Goal: Information Seeking & Learning: Learn about a topic

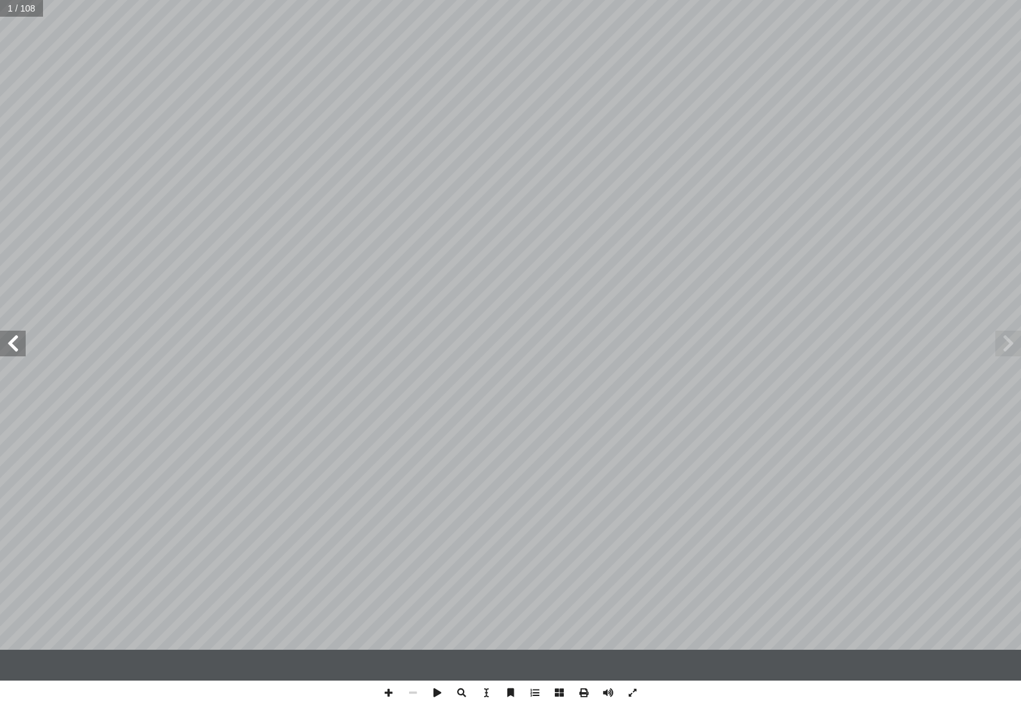
click at [18, 355] on span at bounding box center [13, 344] width 26 height 26
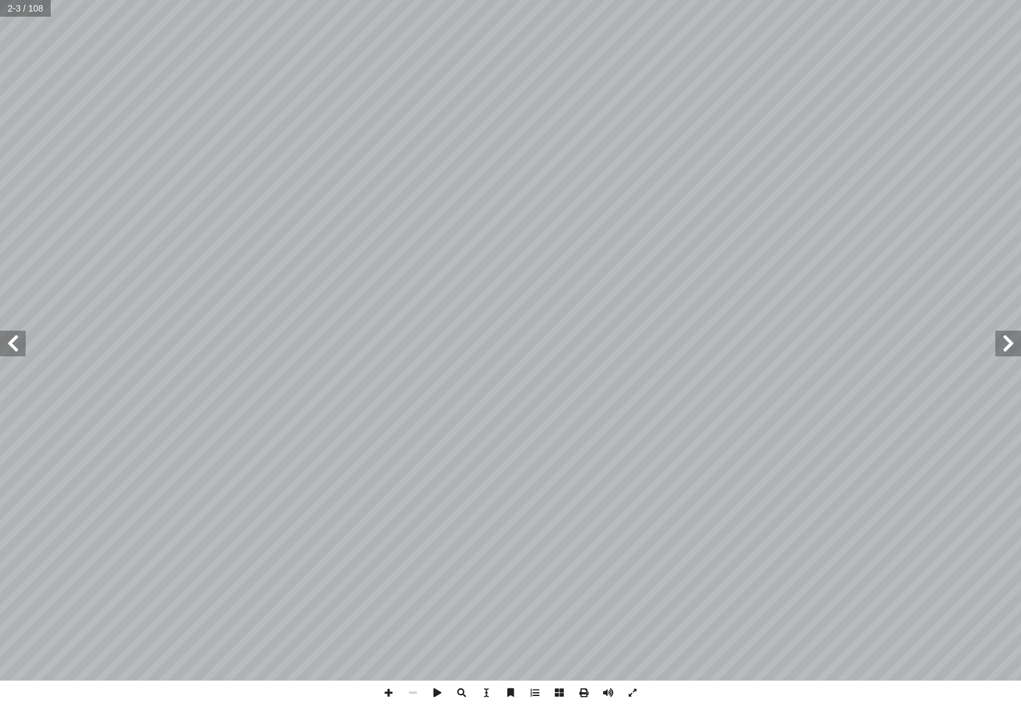
click at [8, 352] on span at bounding box center [13, 344] width 26 height 26
click at [14, 343] on span at bounding box center [13, 344] width 26 height 26
click at [8, 354] on span at bounding box center [13, 344] width 26 height 26
click at [8, 340] on span at bounding box center [13, 344] width 26 height 26
click at [4, 350] on span at bounding box center [13, 344] width 26 height 26
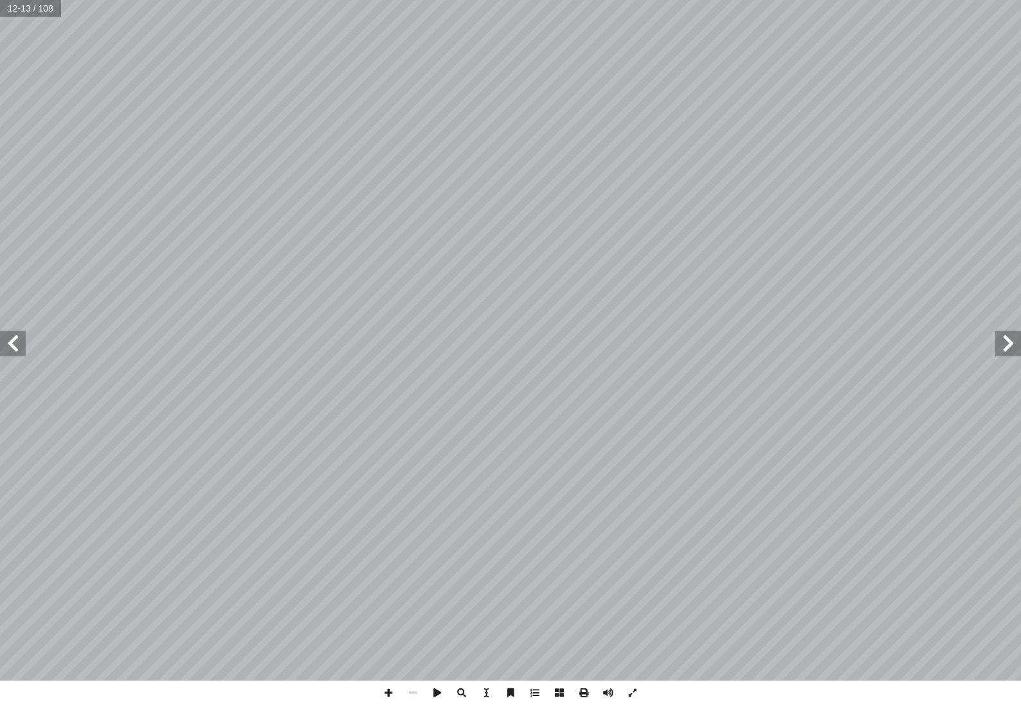
click at [1004, 337] on span at bounding box center [1008, 344] width 26 height 26
click at [8, 348] on span at bounding box center [13, 344] width 26 height 26
click at [15, 339] on span at bounding box center [13, 344] width 26 height 26
click at [4, 346] on span at bounding box center [13, 344] width 26 height 26
click at [7, 354] on span at bounding box center [13, 344] width 26 height 26
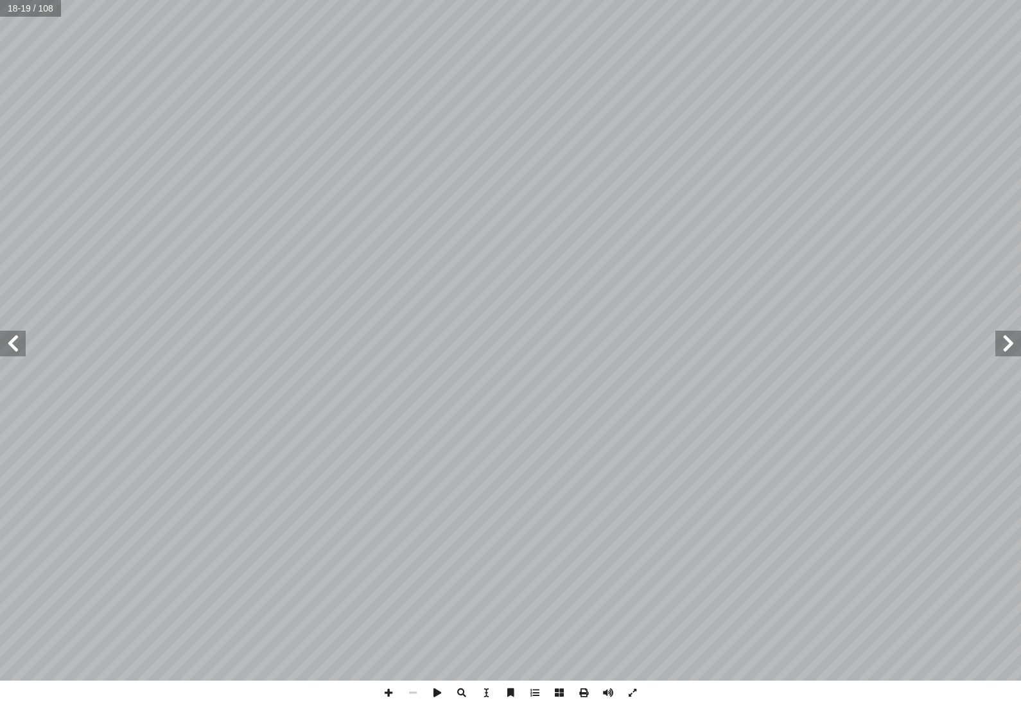
click at [3, 353] on span at bounding box center [13, 344] width 26 height 26
click at [7, 356] on span at bounding box center [13, 344] width 26 height 26
click at [3, 353] on span at bounding box center [13, 344] width 26 height 26
click at [12, 345] on span at bounding box center [13, 344] width 26 height 26
click at [4, 343] on span at bounding box center [13, 344] width 26 height 26
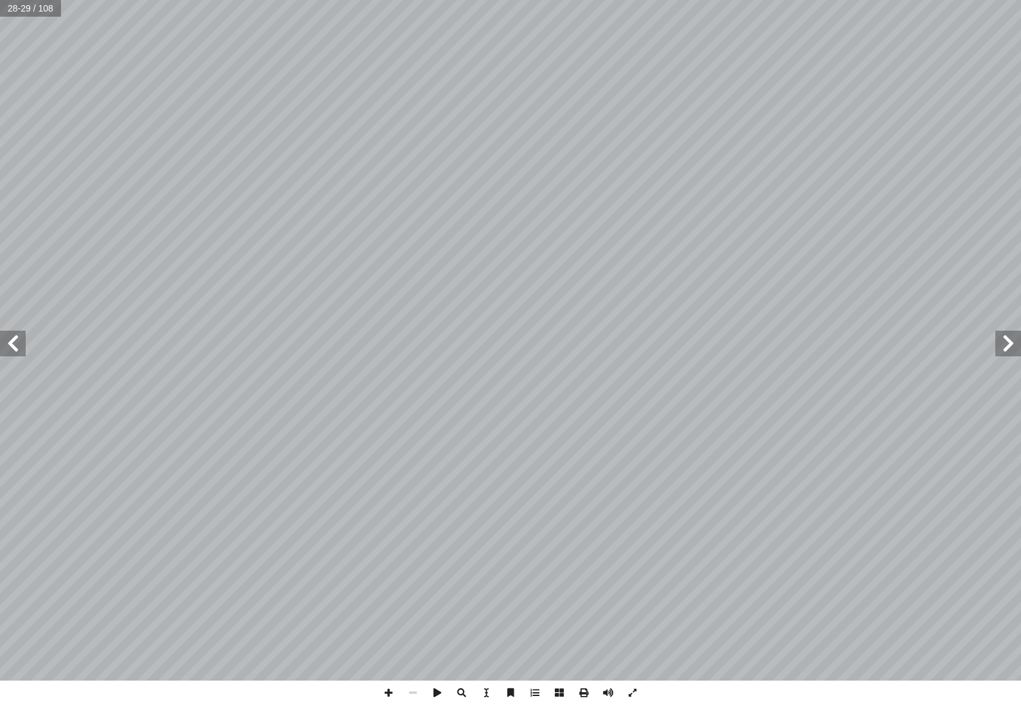
click at [12, 341] on span at bounding box center [13, 344] width 26 height 26
click at [9, 350] on span at bounding box center [13, 344] width 26 height 26
click at [21, 349] on span at bounding box center [13, 344] width 26 height 26
click at [8, 343] on span at bounding box center [13, 344] width 26 height 26
click at [12, 345] on span at bounding box center [13, 344] width 26 height 26
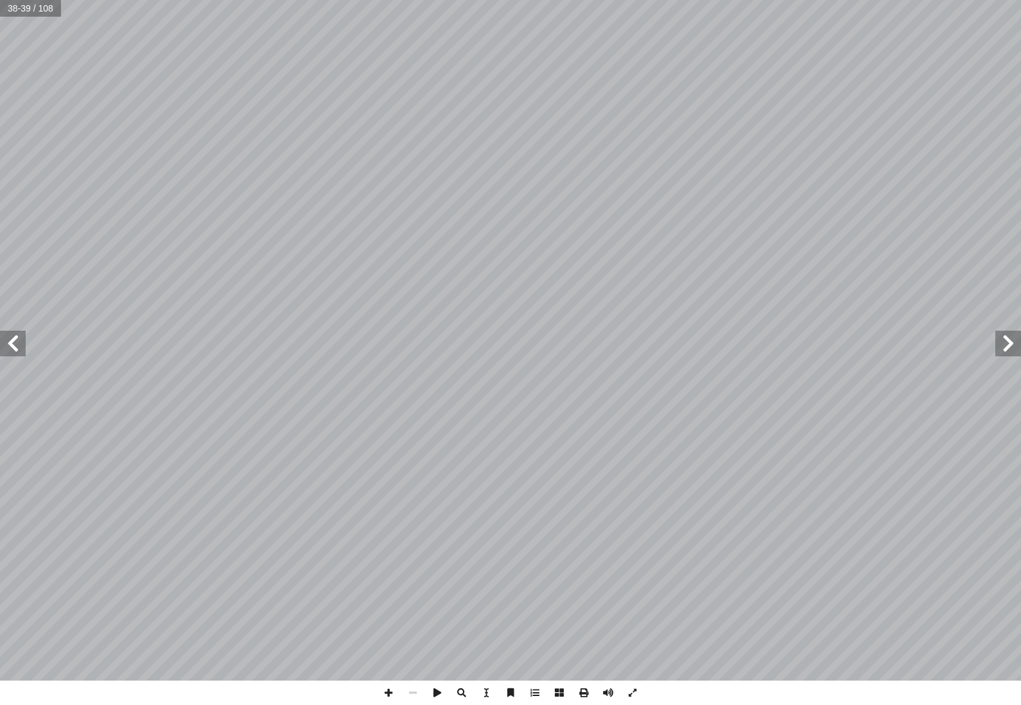
click at [9, 343] on span at bounding box center [13, 344] width 26 height 26
click at [22, 341] on span at bounding box center [13, 344] width 26 height 26
click at [6, 345] on span at bounding box center [13, 344] width 26 height 26
click at [1014, 354] on span at bounding box center [1008, 344] width 26 height 26
click at [9, 346] on span at bounding box center [13, 344] width 26 height 26
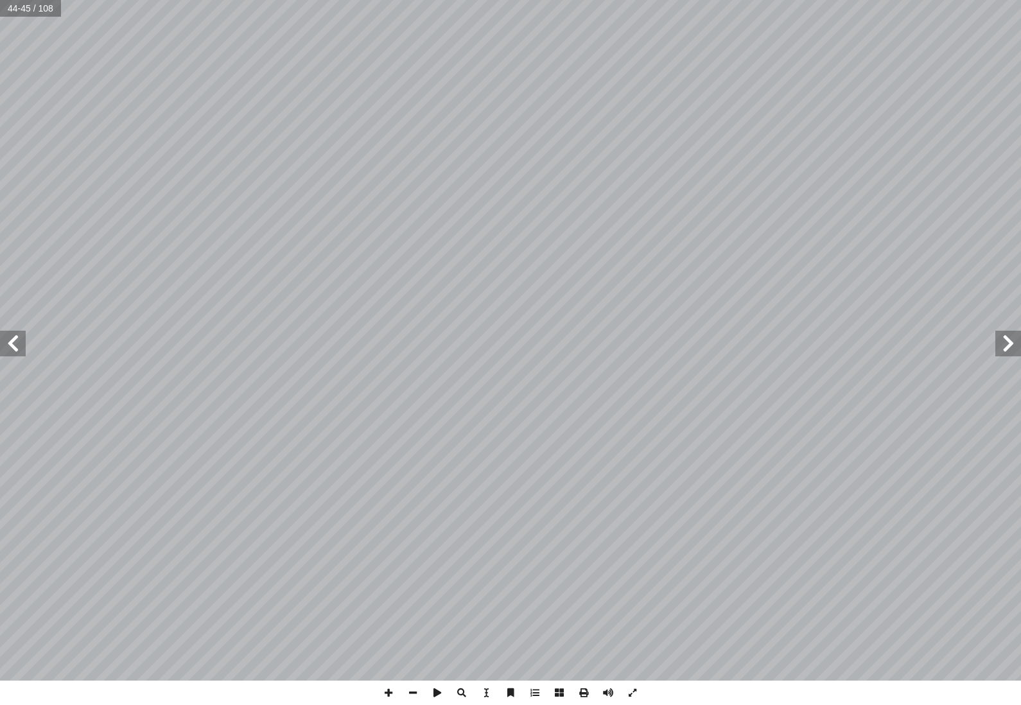
click at [3, 356] on span at bounding box center [13, 344] width 26 height 26
click at [17, 348] on span at bounding box center [13, 344] width 26 height 26
click at [22, 345] on span at bounding box center [13, 344] width 26 height 26
click at [15, 355] on span at bounding box center [13, 344] width 26 height 26
click at [1009, 354] on span at bounding box center [1008, 344] width 26 height 26
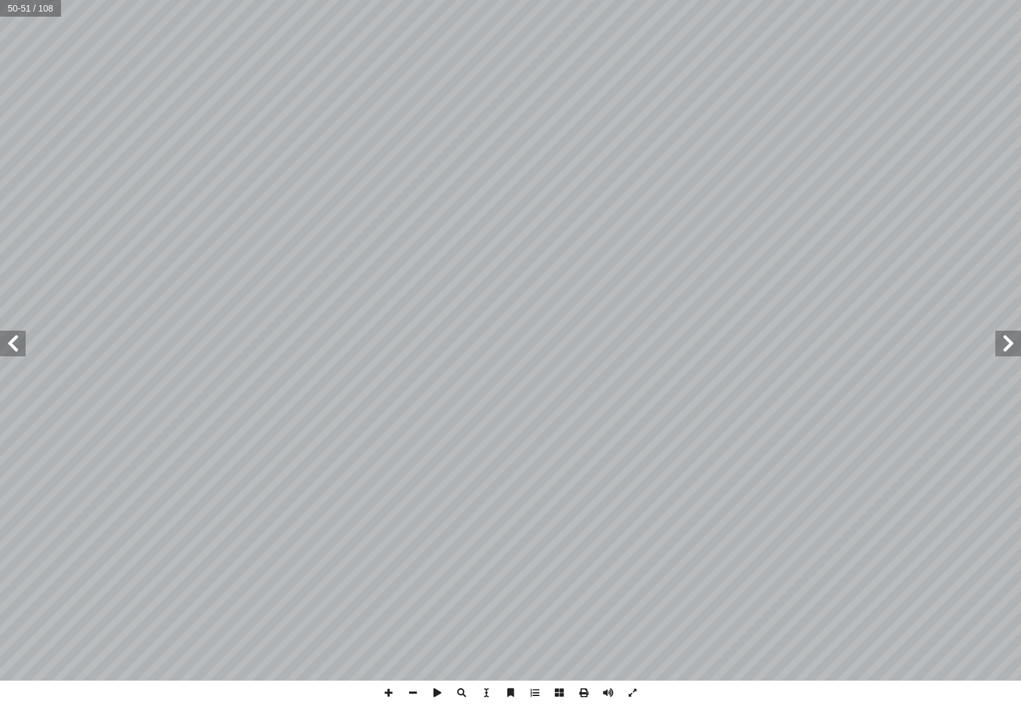
click at [19, 354] on span at bounding box center [13, 344] width 26 height 26
click at [17, 338] on span at bounding box center [13, 344] width 26 height 26
click at [10, 335] on span at bounding box center [13, 344] width 26 height 26
click at [12, 344] on span at bounding box center [13, 344] width 26 height 26
click at [20, 336] on span at bounding box center [13, 344] width 26 height 26
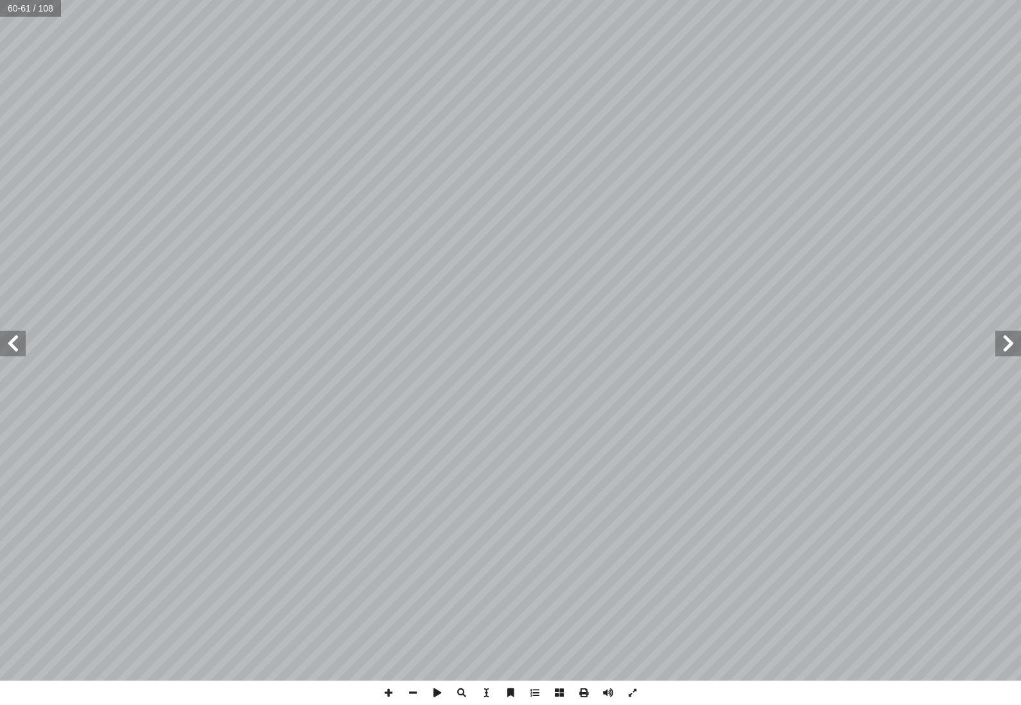
click at [19, 344] on span at bounding box center [13, 344] width 26 height 26
click at [21, 344] on span at bounding box center [13, 344] width 26 height 26
click at [15, 334] on span at bounding box center [13, 344] width 26 height 26
click at [19, 356] on span at bounding box center [13, 344] width 26 height 26
click at [19, 350] on span at bounding box center [13, 344] width 26 height 26
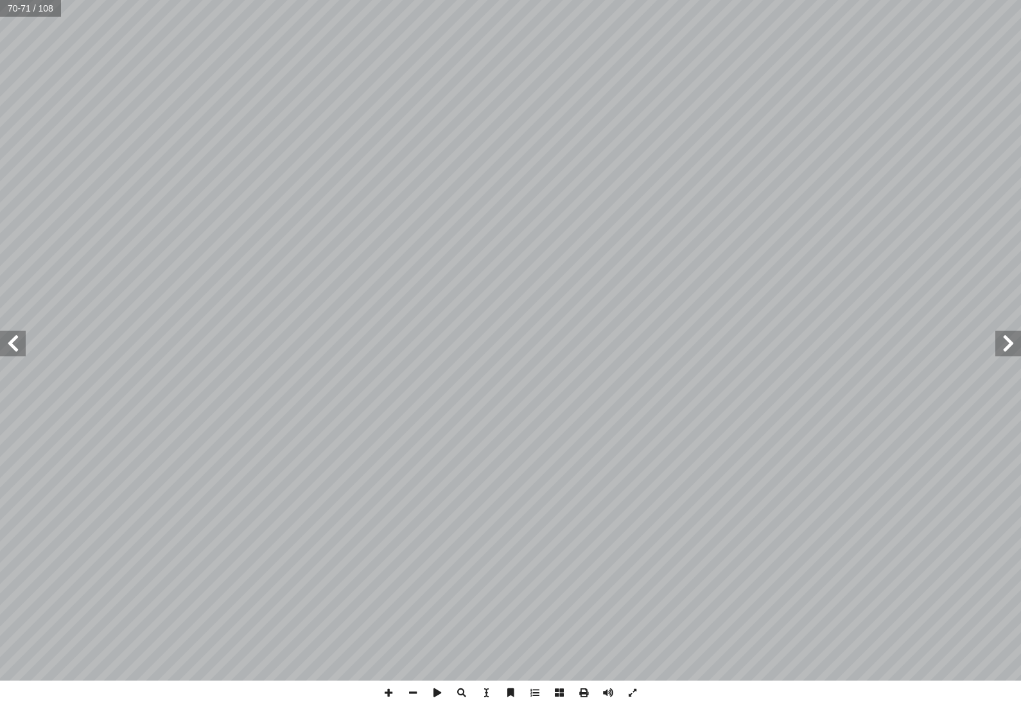
click at [20, 343] on span at bounding box center [13, 344] width 26 height 26
click at [18, 349] on span at bounding box center [13, 344] width 26 height 26
click at [11, 337] on span at bounding box center [13, 344] width 26 height 26
click at [22, 347] on span at bounding box center [13, 344] width 26 height 26
click at [8, 354] on span at bounding box center [13, 344] width 26 height 26
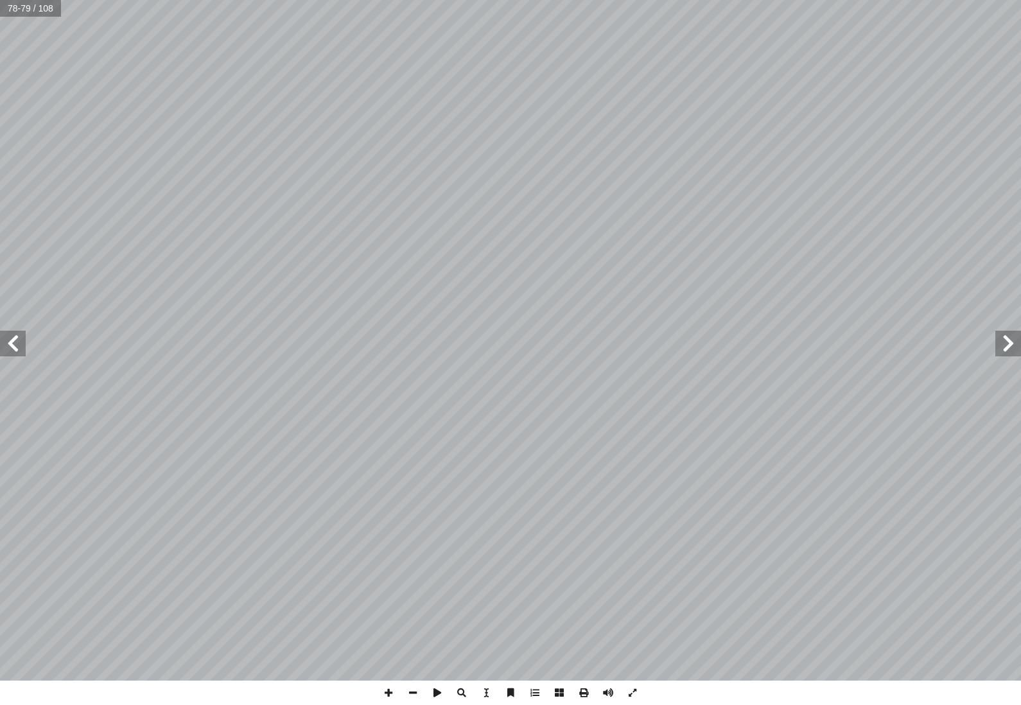
click at [10, 341] on span at bounding box center [13, 344] width 26 height 26
click at [1011, 345] on span at bounding box center [1008, 344] width 26 height 26
click at [6, 343] on span at bounding box center [13, 344] width 26 height 26
click at [19, 340] on span at bounding box center [13, 344] width 26 height 26
click at [8, 339] on span at bounding box center [13, 344] width 26 height 26
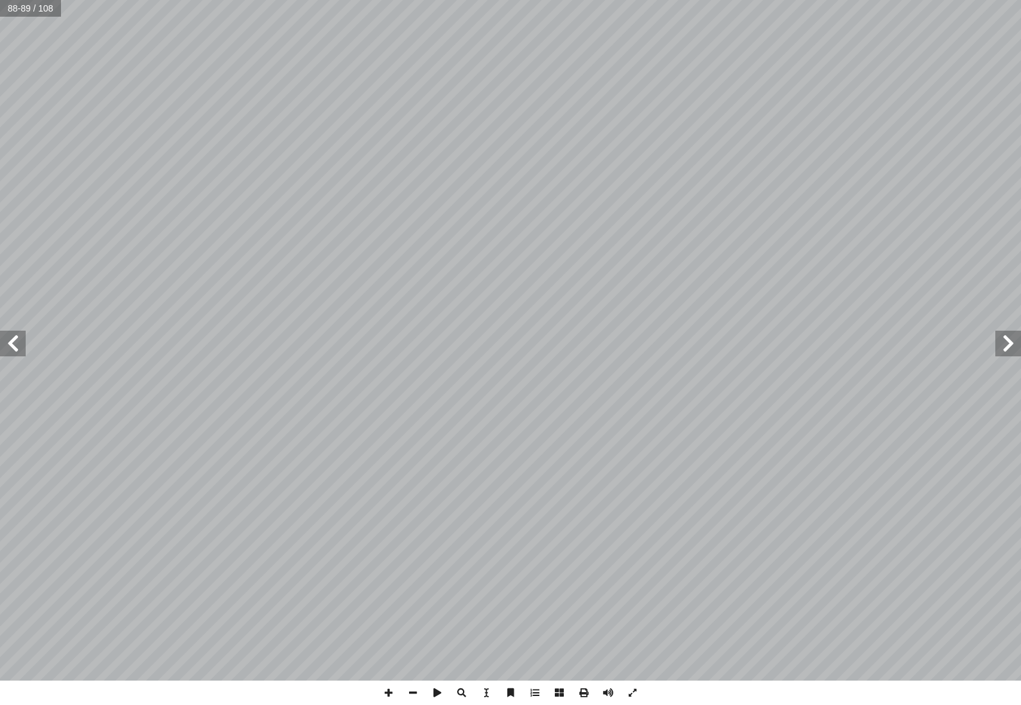
click at [9, 347] on span at bounding box center [13, 344] width 26 height 26
click at [15, 355] on span at bounding box center [13, 344] width 26 height 26
click at [1005, 355] on span at bounding box center [1008, 344] width 26 height 26
click at [15, 343] on span at bounding box center [13, 344] width 26 height 26
click at [15, 354] on span at bounding box center [13, 344] width 26 height 26
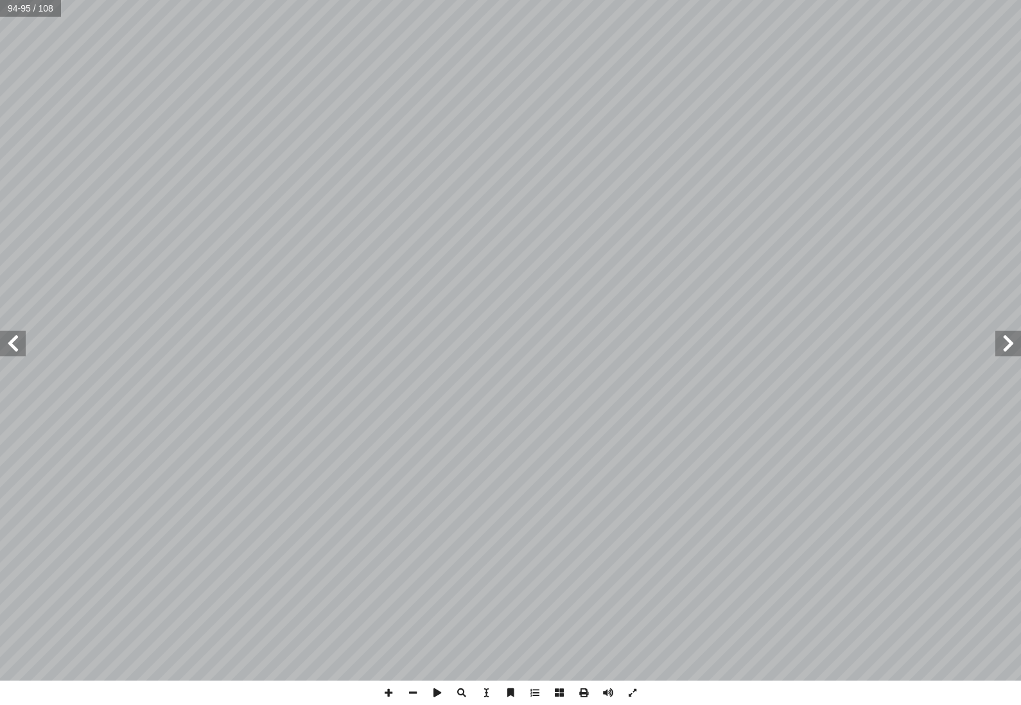
click at [23, 344] on span at bounding box center [13, 344] width 26 height 26
click at [4, 356] on span at bounding box center [13, 344] width 26 height 26
click at [12, 346] on span at bounding box center [13, 344] width 26 height 26
click at [11, 345] on span at bounding box center [13, 344] width 26 height 26
click at [13, 345] on span at bounding box center [13, 344] width 26 height 26
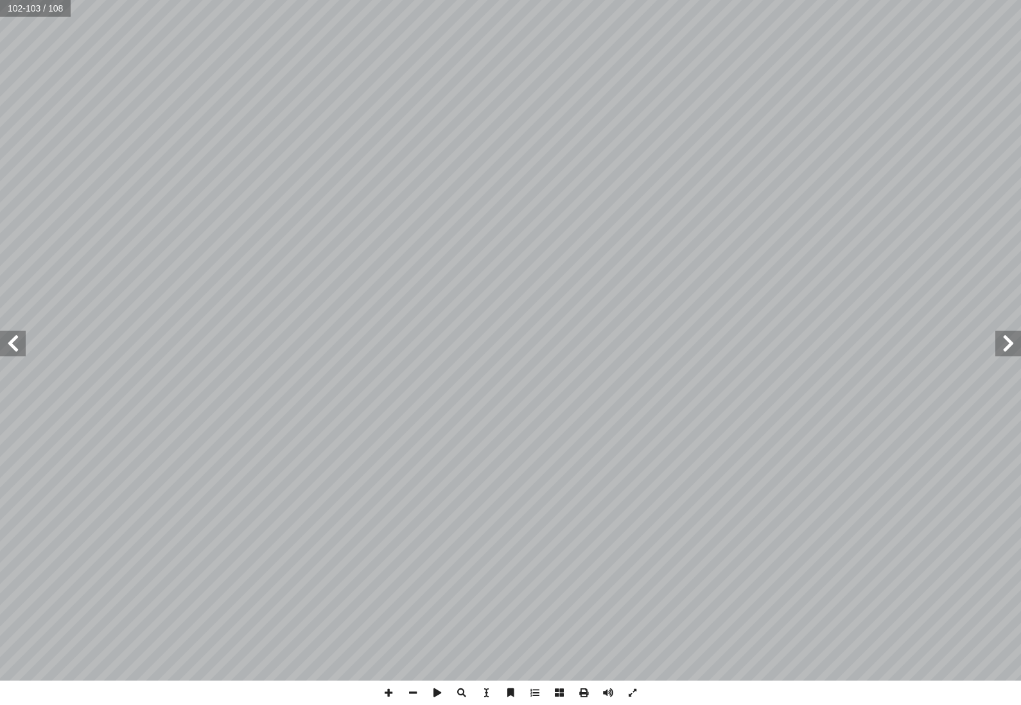
click at [21, 343] on span at bounding box center [13, 344] width 26 height 26
click at [23, 343] on span at bounding box center [13, 344] width 26 height 26
